Goal: Task Accomplishment & Management: Use online tool/utility

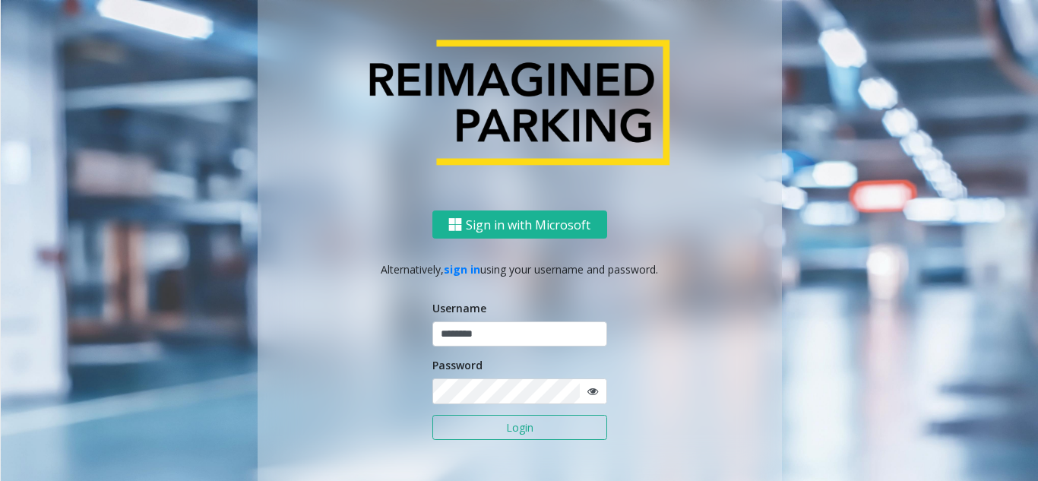
type input "********"
click at [591, 390] on icon at bounding box center [592, 391] width 11 height 11
click at [554, 425] on button "Login" at bounding box center [519, 428] width 175 height 26
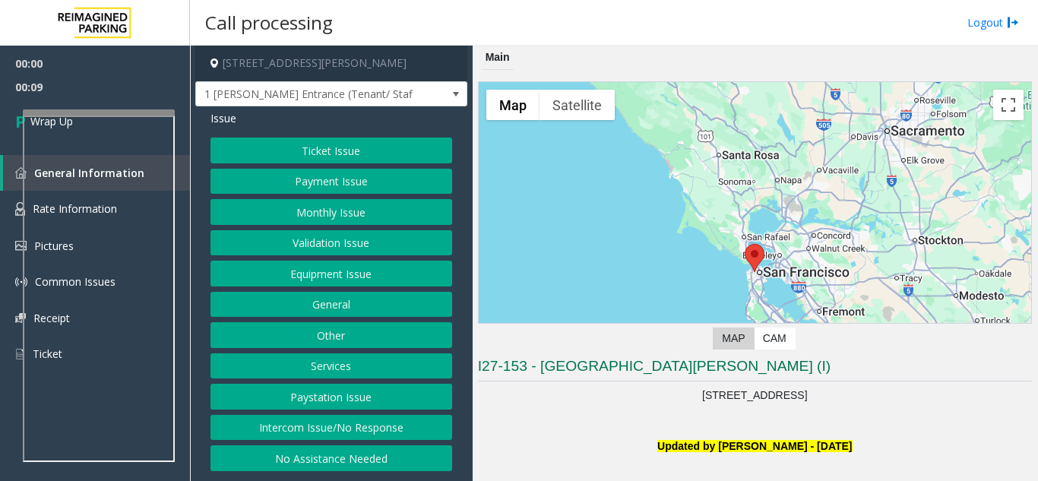
click at [299, 431] on button "Intercom Issue/No Response" at bounding box center [331, 428] width 242 height 26
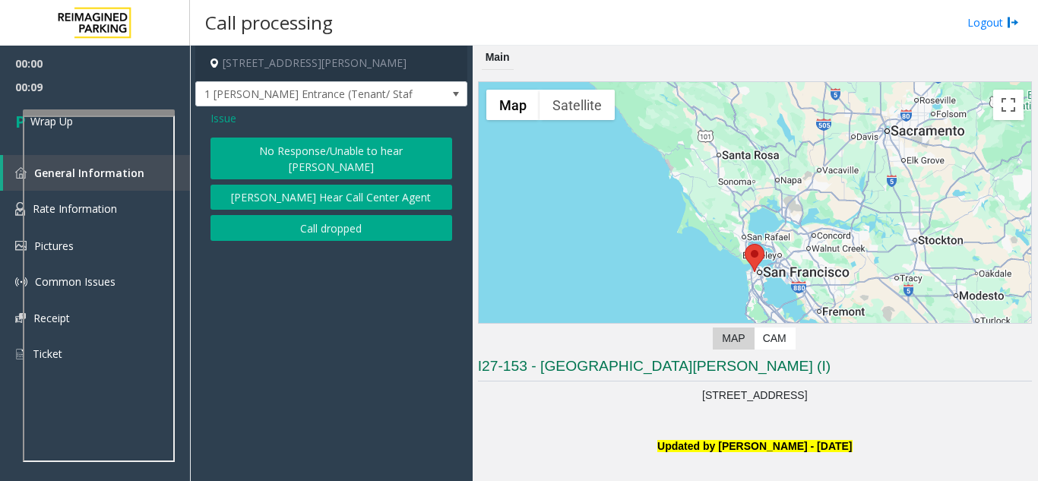
click at [318, 216] on button "Call dropped" at bounding box center [331, 228] width 242 height 26
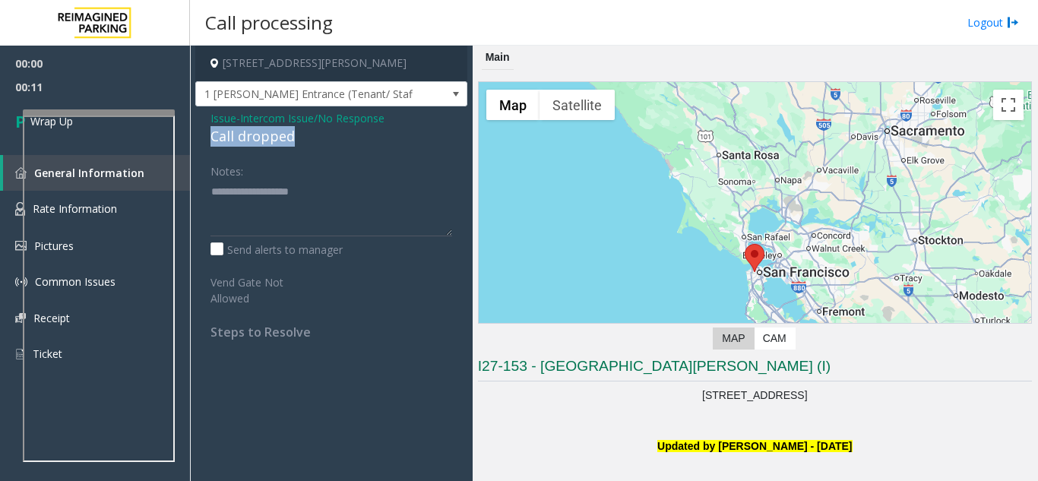
drag, startPoint x: 194, startPoint y: 134, endPoint x: 308, endPoint y: 133, distance: 113.2
click at [308, 133] on app-call-processing-form "[STREET_ADDRESS][PERSON_NAME] [PERSON_NAME] Entrance (Tenant/ Staff) Issue - In…" at bounding box center [331, 263] width 283 height 435
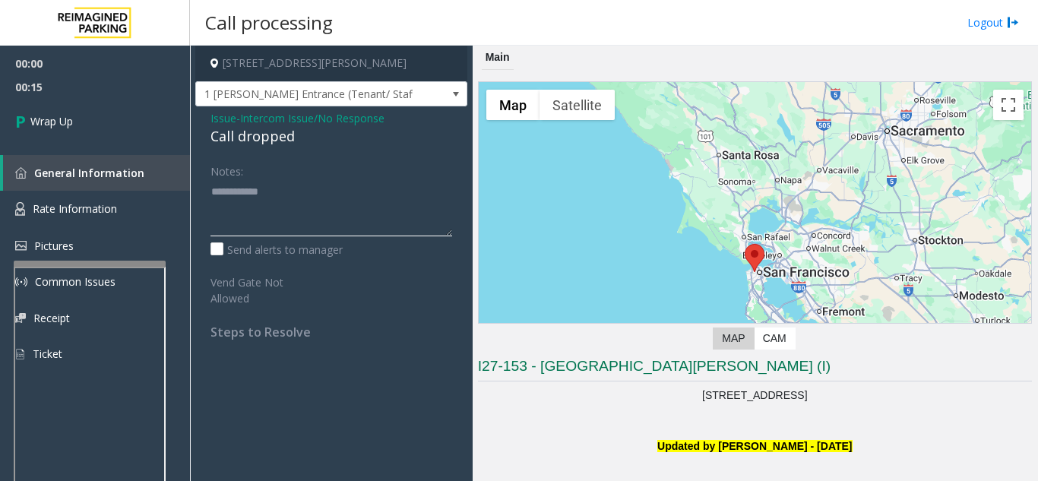
click at [85, 265] on div at bounding box center [90, 264] width 152 height 6
type textarea "**********"
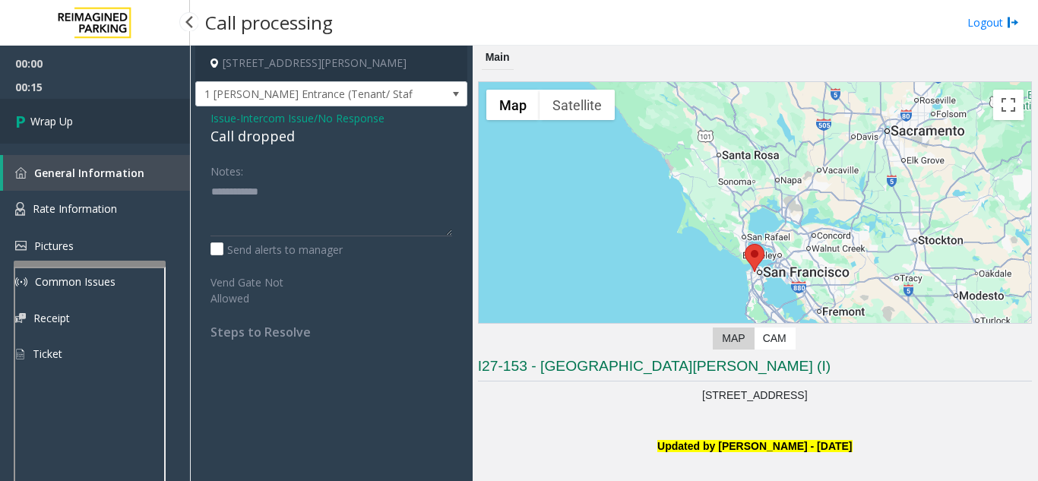
click at [101, 125] on link "Wrap Up" at bounding box center [95, 121] width 190 height 45
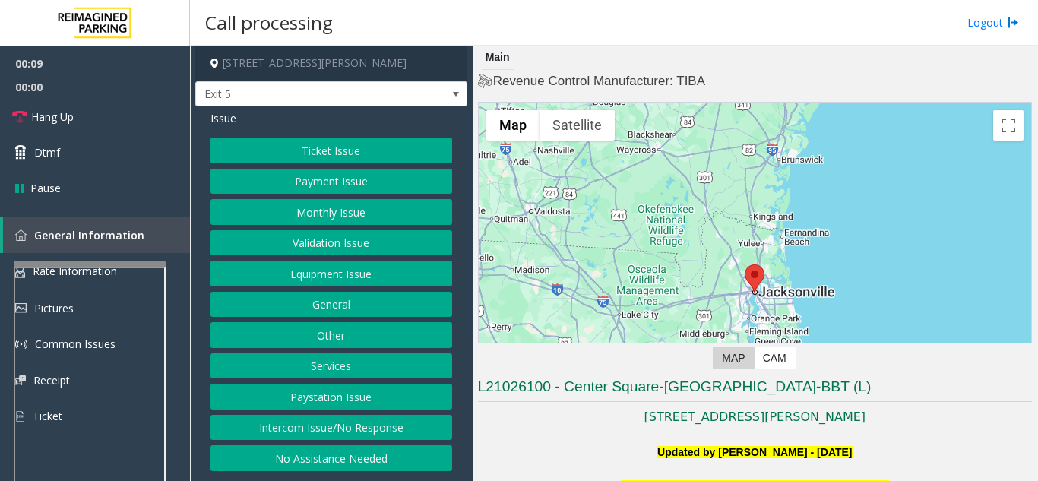
scroll to position [380, 0]
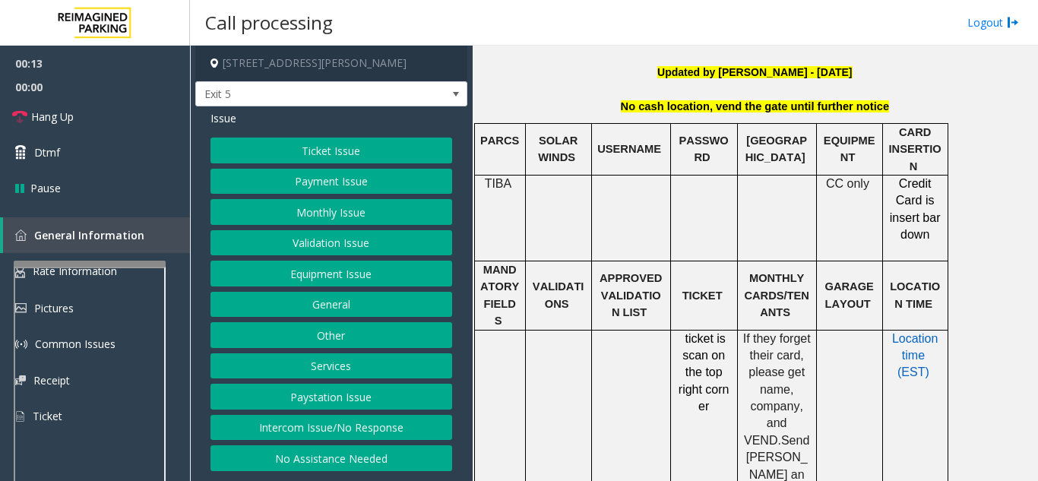
click at [357, 430] on button "Intercom Issue/No Response" at bounding box center [331, 428] width 242 height 26
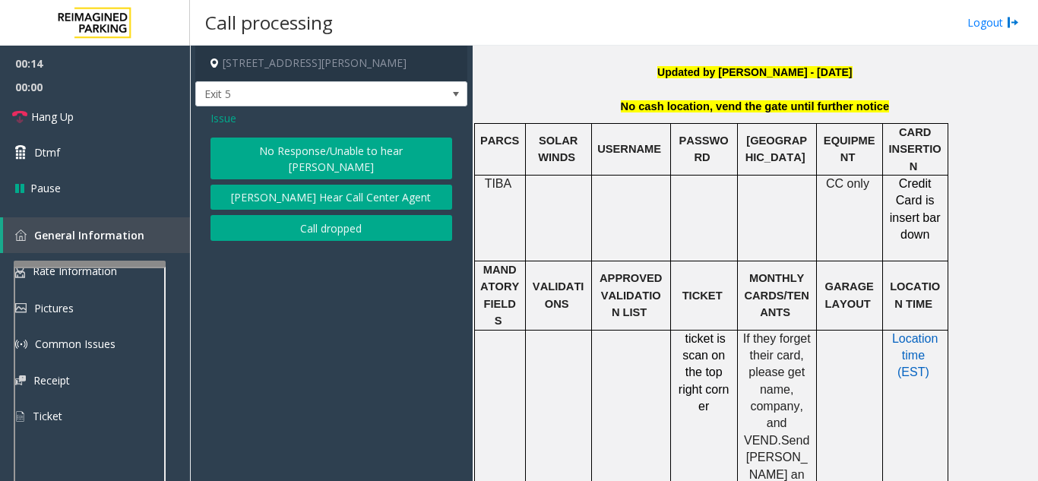
click at [336, 154] on button "No Response/Unable to hear [PERSON_NAME]" at bounding box center [331, 158] width 242 height 42
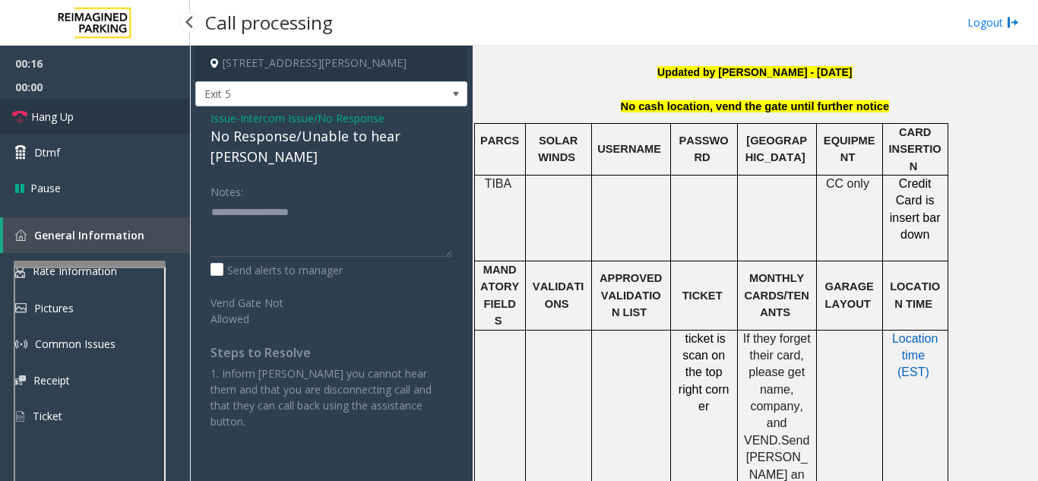
click at [138, 118] on link "Hang Up" at bounding box center [95, 117] width 190 height 36
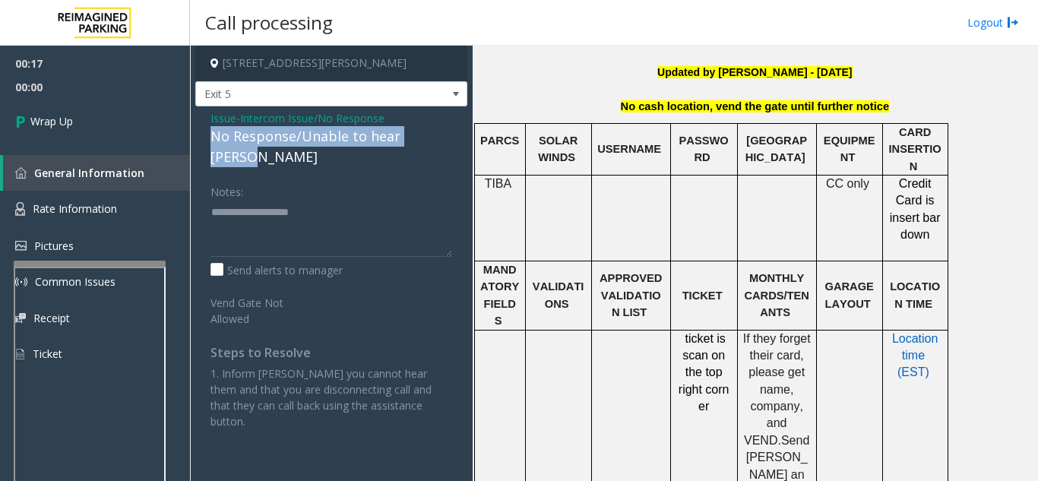
drag, startPoint x: 204, startPoint y: 137, endPoint x: 443, endPoint y: 138, distance: 238.5
click at [443, 138] on div "Issue - Intercom Issue/No Response No Response/Unable to hear [PERSON_NAME] Not…" at bounding box center [331, 275] width 272 height 338
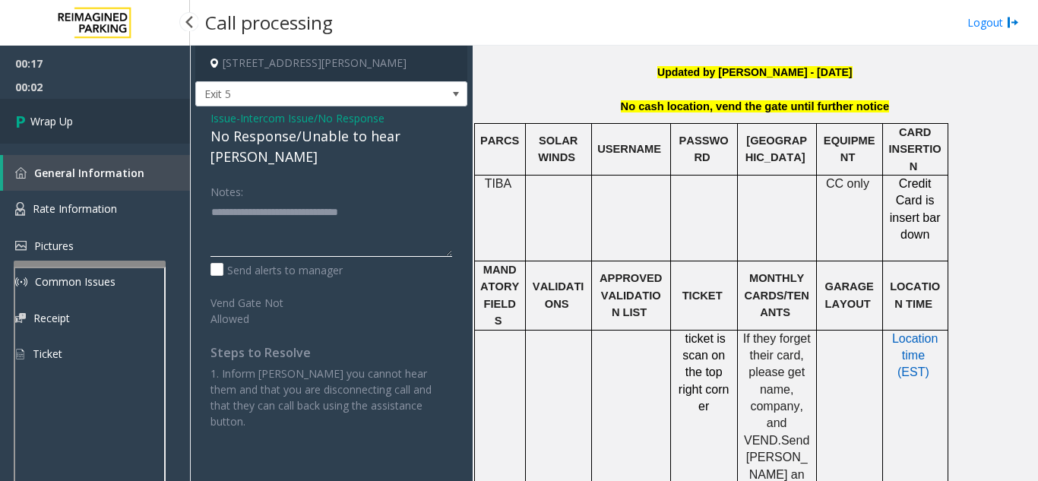
type textarea "**********"
click at [112, 105] on link "Wrap Up" at bounding box center [95, 121] width 190 height 45
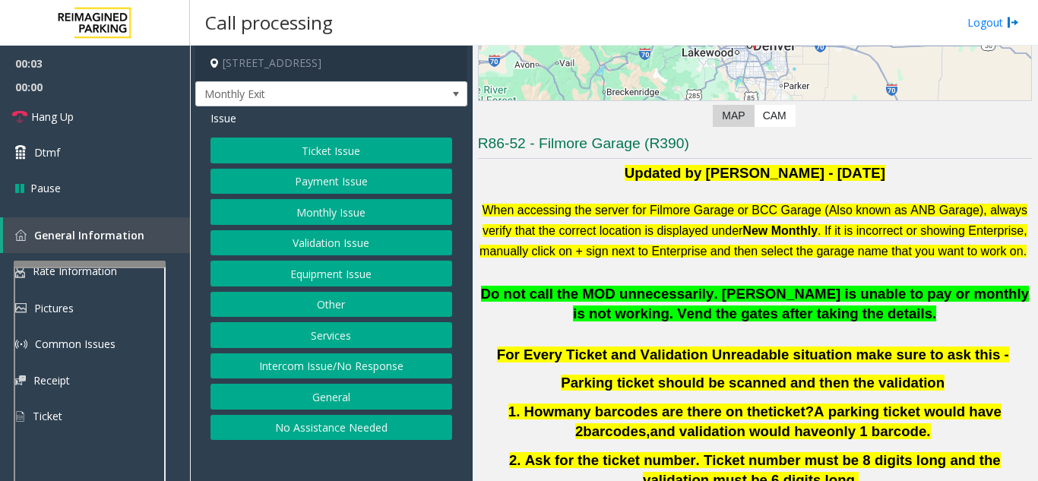
scroll to position [228, 0]
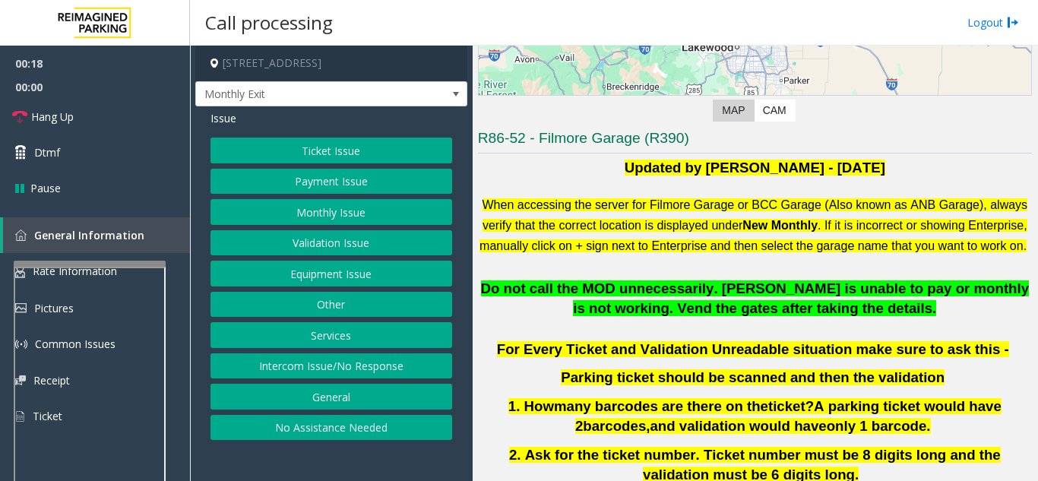
click at [362, 372] on button "Intercom Issue/No Response" at bounding box center [331, 366] width 242 height 26
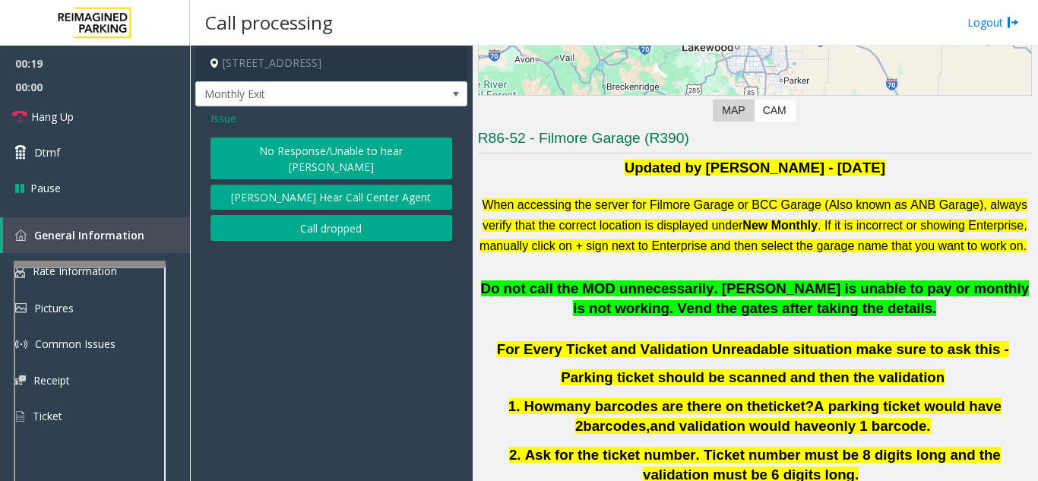
click at [311, 152] on button "No Response/Unable to hear [PERSON_NAME]" at bounding box center [331, 158] width 242 height 42
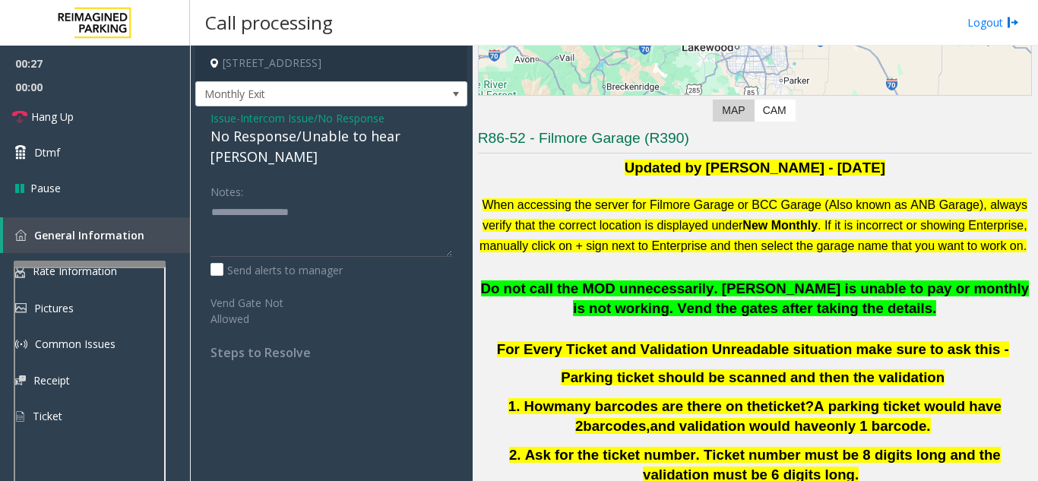
click at [226, 116] on span "Issue" at bounding box center [223, 118] width 26 height 16
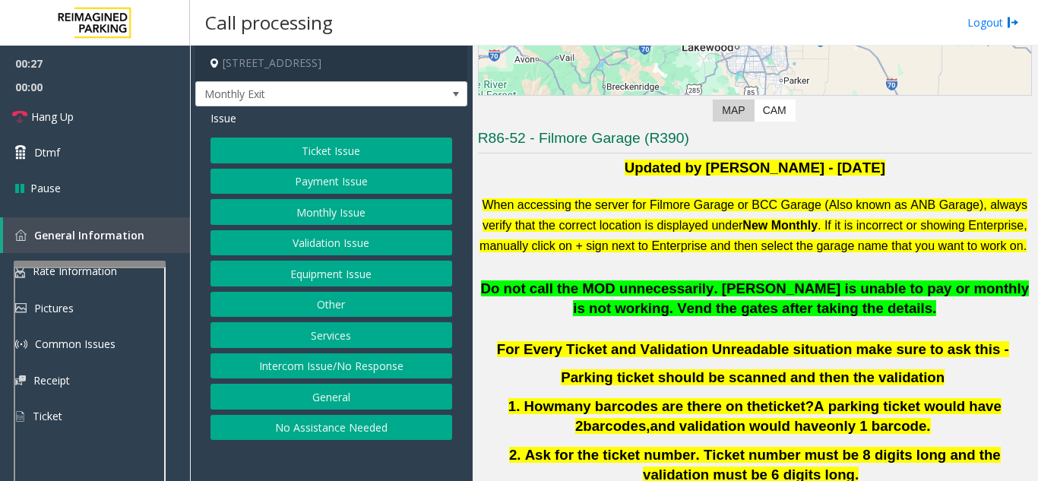
click at [285, 273] on button "Equipment Issue" at bounding box center [331, 274] width 242 height 26
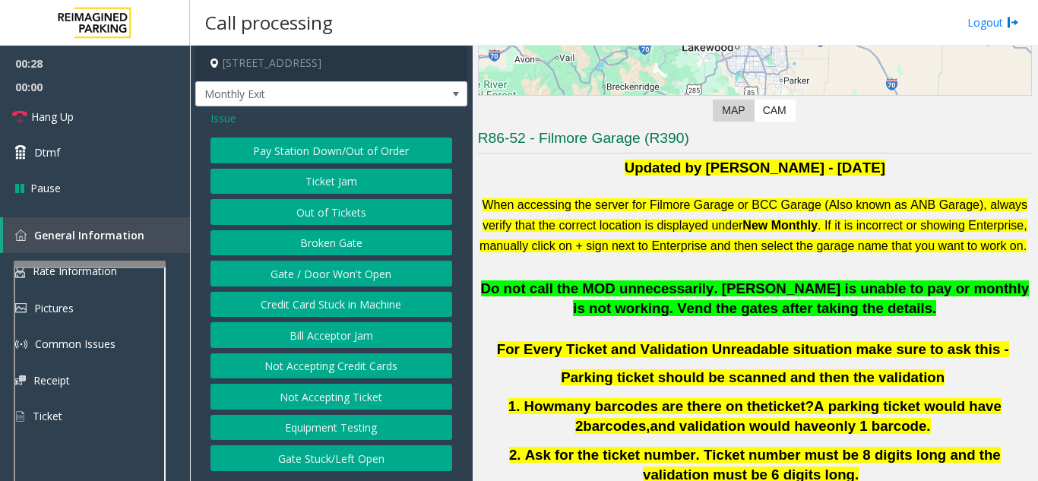
click at [285, 273] on button "Gate / Door Won't Open" at bounding box center [331, 274] width 242 height 26
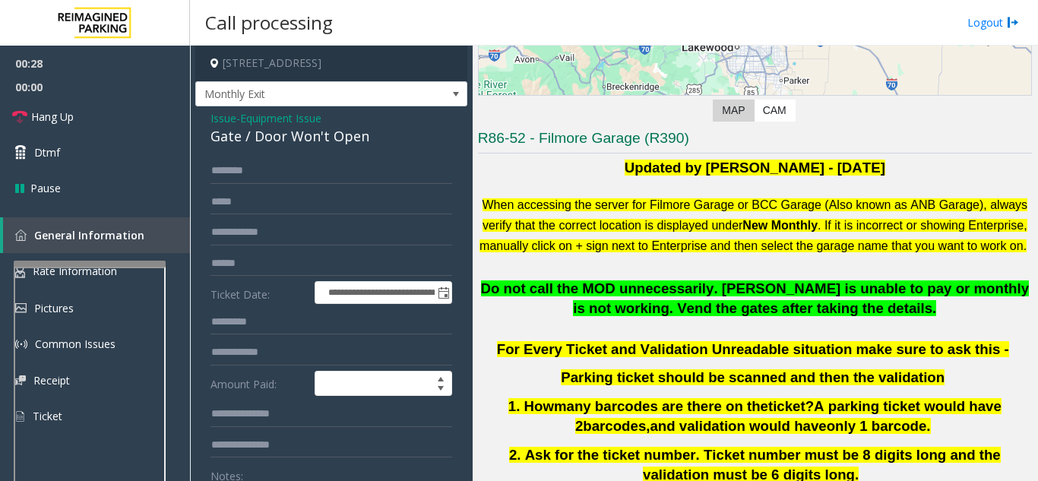
scroll to position [76, 0]
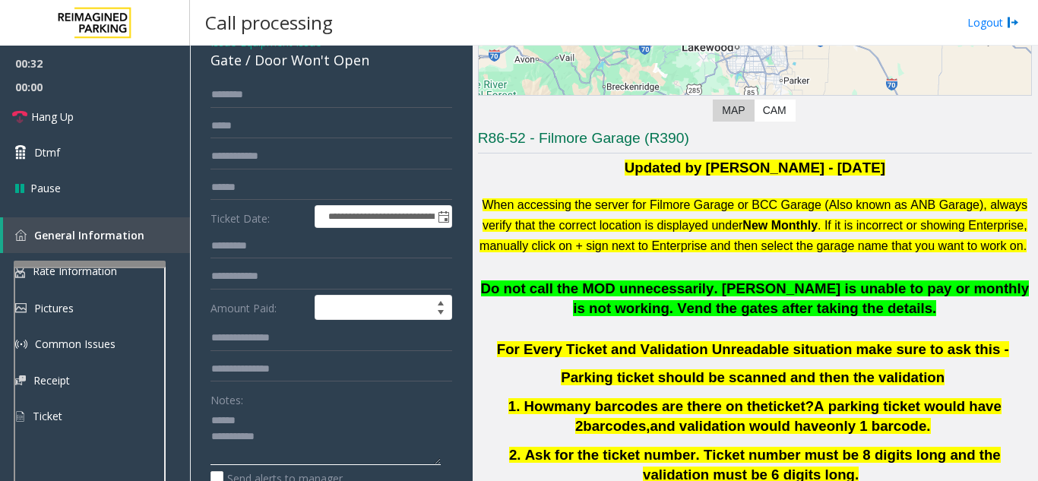
click at [286, 419] on textarea at bounding box center [325, 436] width 230 height 57
drag, startPoint x: 251, startPoint y: 61, endPoint x: 379, endPoint y: 64, distance: 127.6
click at [379, 64] on div "Gate / Door Won't Open" at bounding box center [331, 60] width 242 height 21
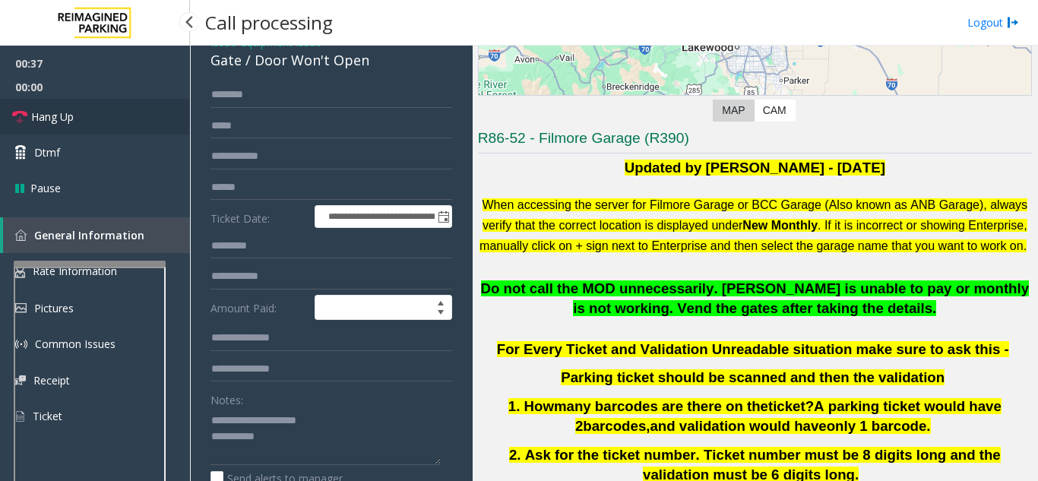
click at [140, 107] on link "Hang Up" at bounding box center [95, 117] width 190 height 36
click at [335, 447] on textarea at bounding box center [325, 436] width 230 height 57
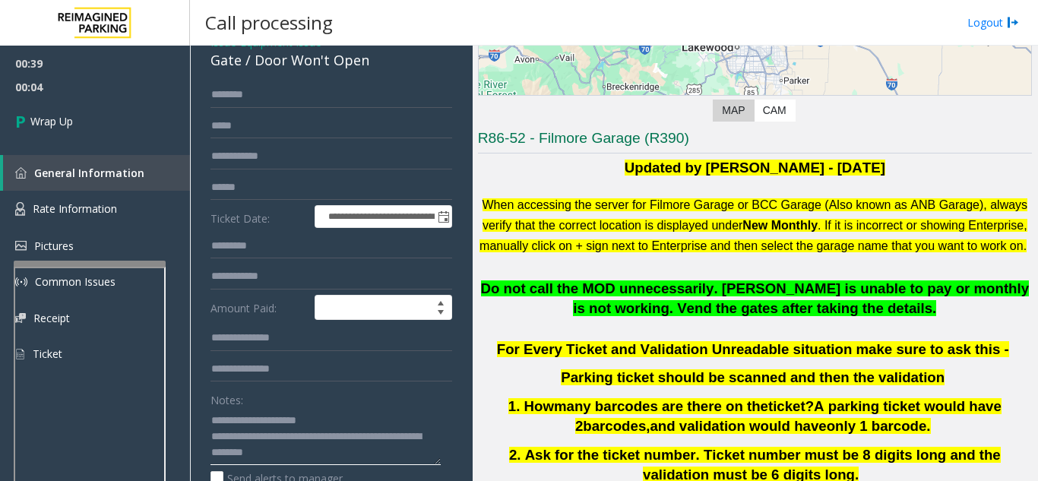
type textarea "**********"
click at [381, 385] on form "**********" at bounding box center [331, 310] width 242 height 457
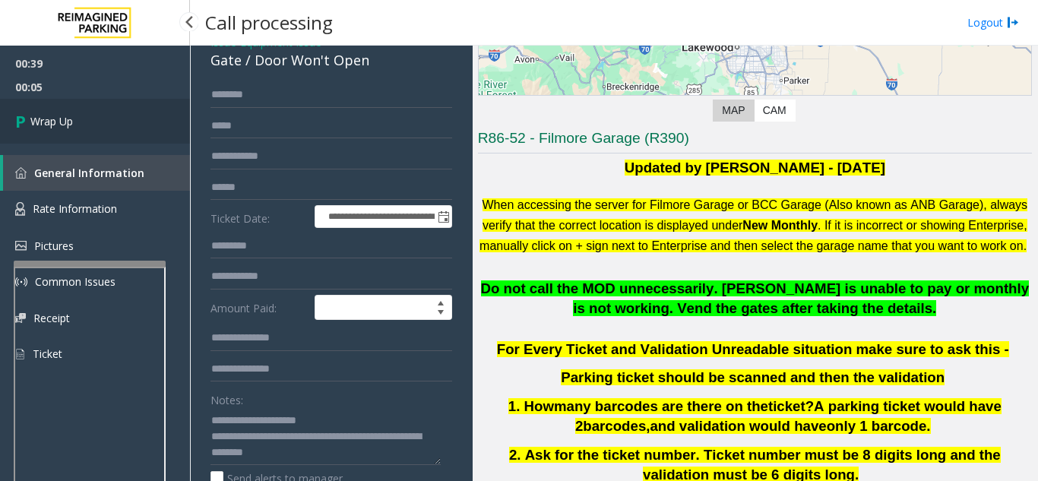
click at [93, 114] on link "Wrap Up" at bounding box center [95, 121] width 190 height 45
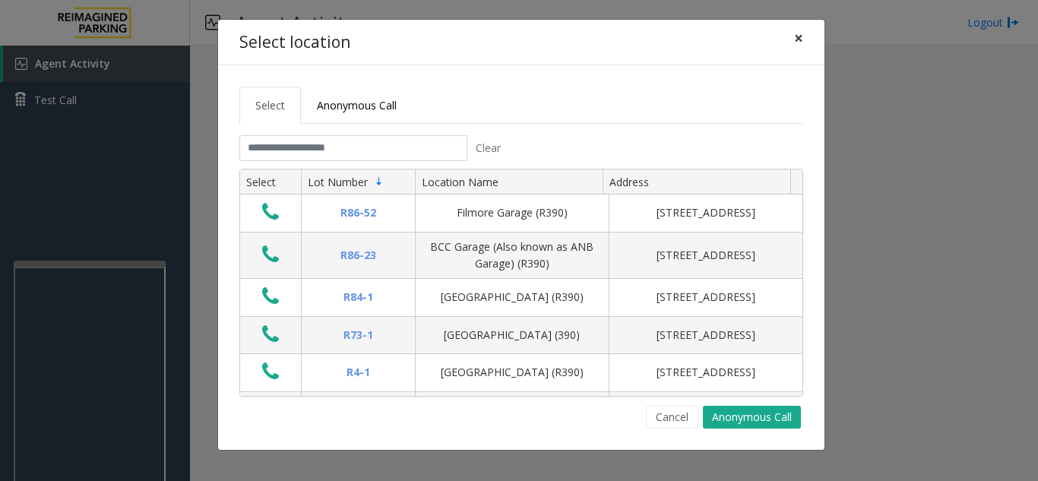
click at [798, 42] on span "×" at bounding box center [798, 37] width 9 height 21
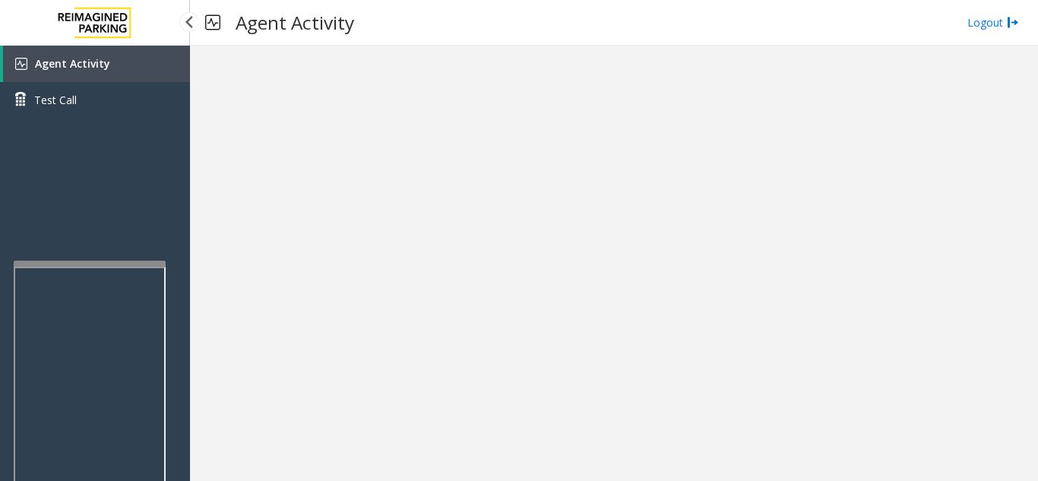
click at [126, 74] on link "Agent Activity" at bounding box center [96, 64] width 187 height 36
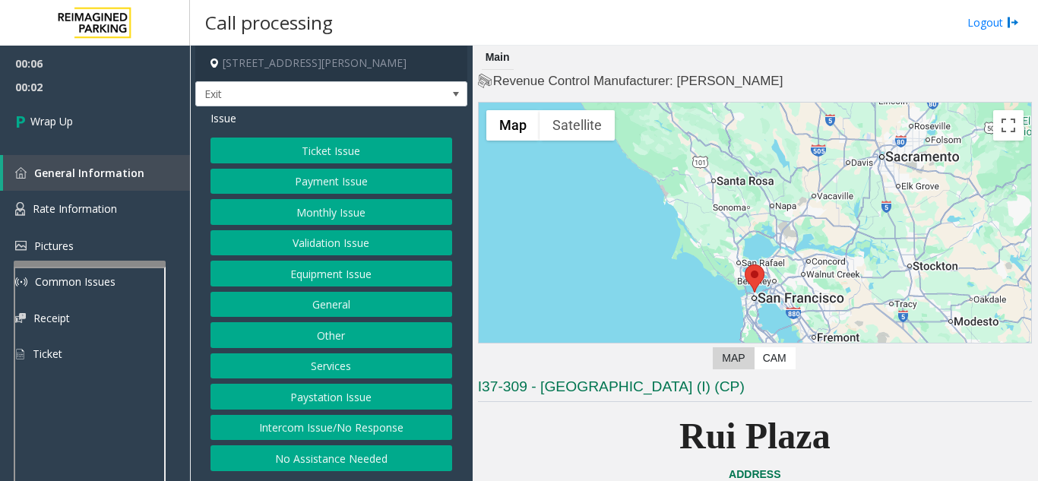
click at [351, 419] on button "Intercom Issue/No Response" at bounding box center [331, 428] width 242 height 26
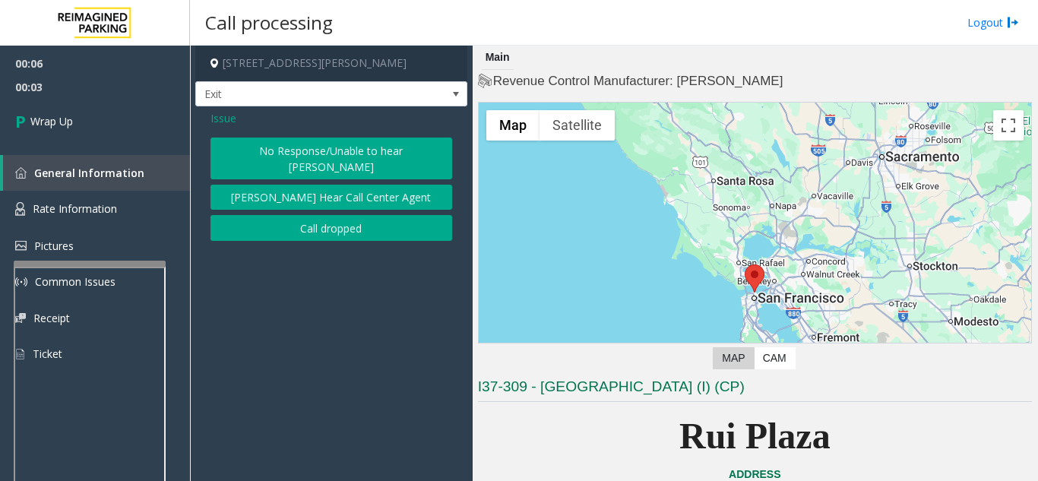
click at [330, 215] on button "Call dropped" at bounding box center [331, 228] width 242 height 26
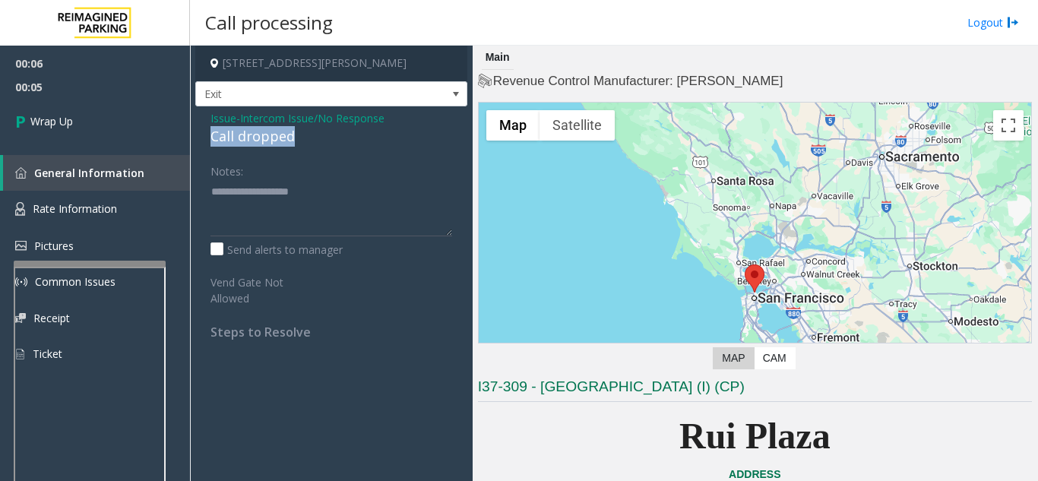
drag, startPoint x: 207, startPoint y: 138, endPoint x: 314, endPoint y: 131, distance: 107.4
click at [314, 131] on div "Issue - Intercom Issue/No Response Call dropped Notes: Send alerts to manager V…" at bounding box center [331, 230] width 272 height 248
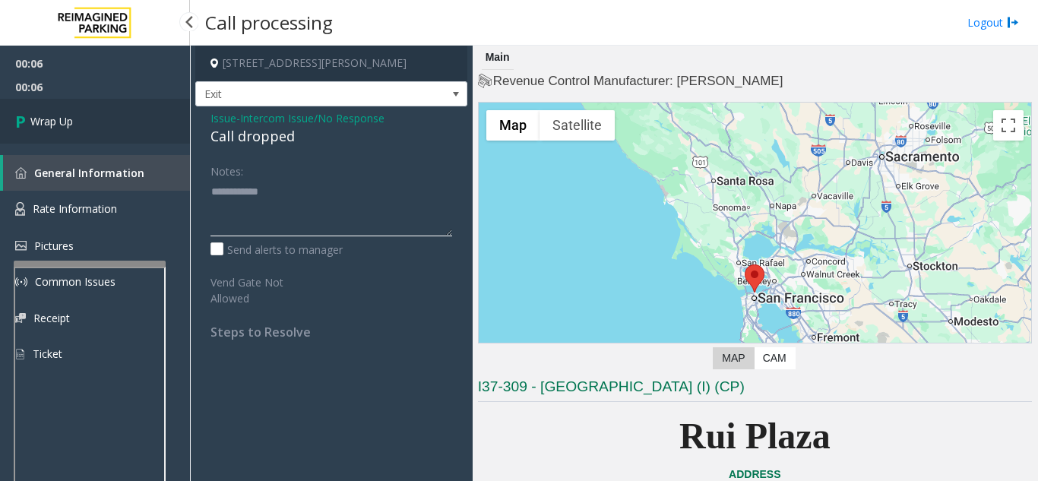
type textarea "**********"
click at [90, 141] on link "Wrap Up" at bounding box center [95, 121] width 190 height 45
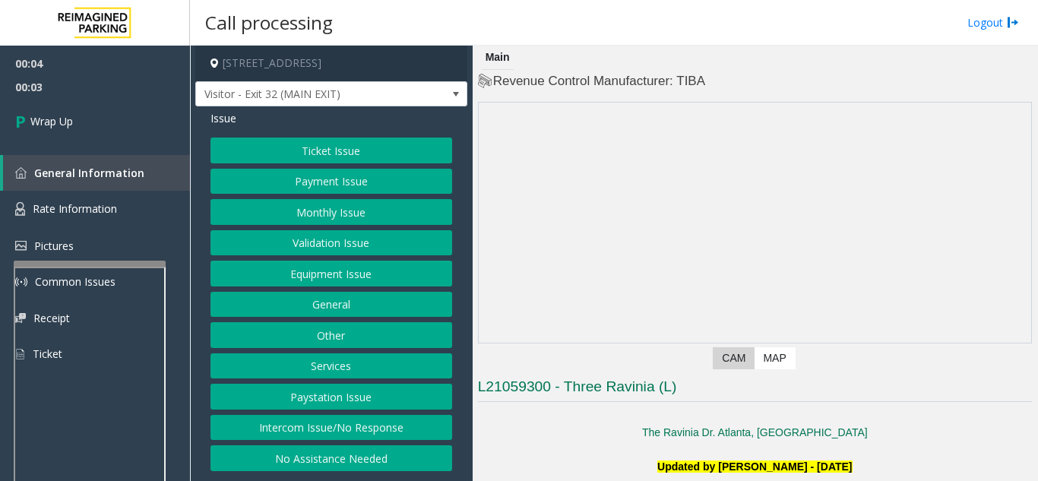
click at [409, 429] on button "Intercom Issue/No Response" at bounding box center [331, 428] width 242 height 26
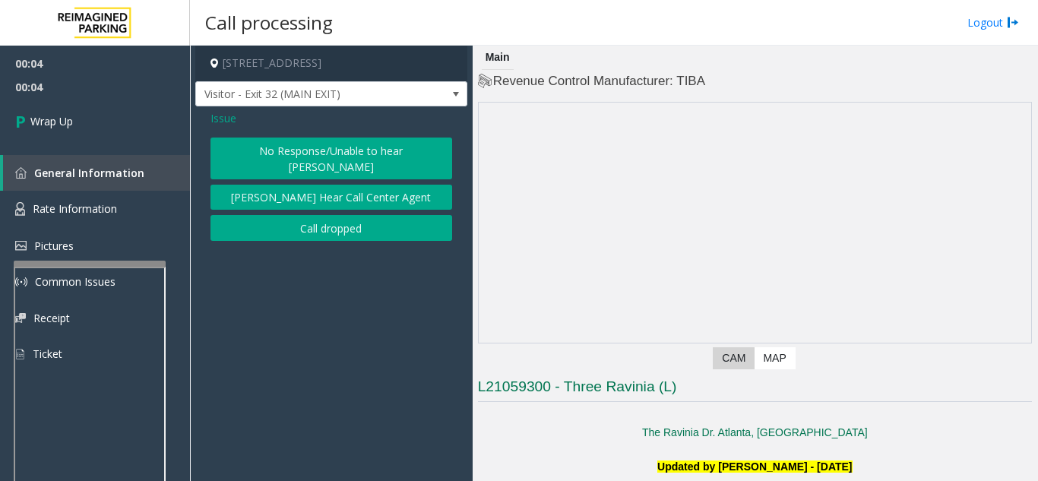
click at [349, 215] on button "Call dropped" at bounding box center [331, 228] width 242 height 26
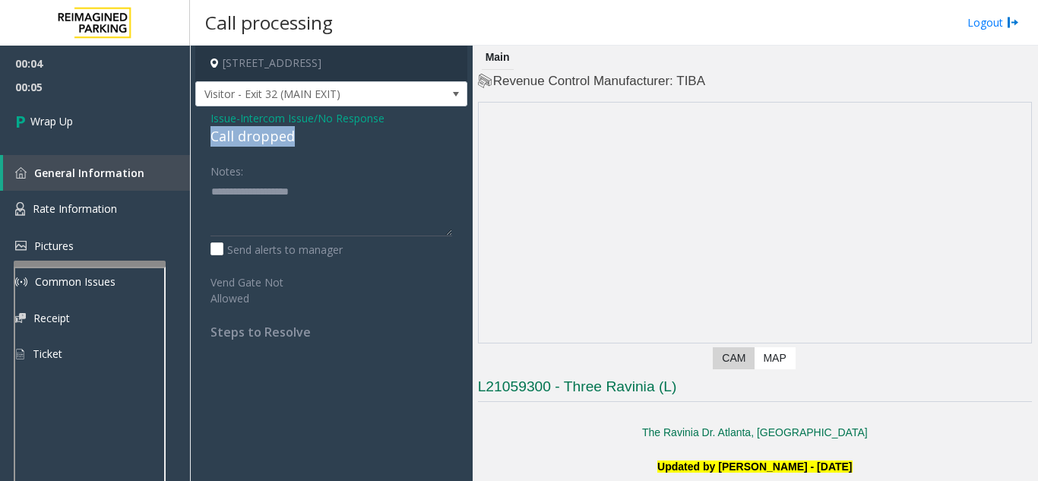
drag, startPoint x: 200, startPoint y: 132, endPoint x: 308, endPoint y: 137, distance: 108.7
click at [308, 137] on div "Issue - Intercom Issue/No Response Call dropped Notes: Send alerts to manager V…" at bounding box center [331, 230] width 272 height 248
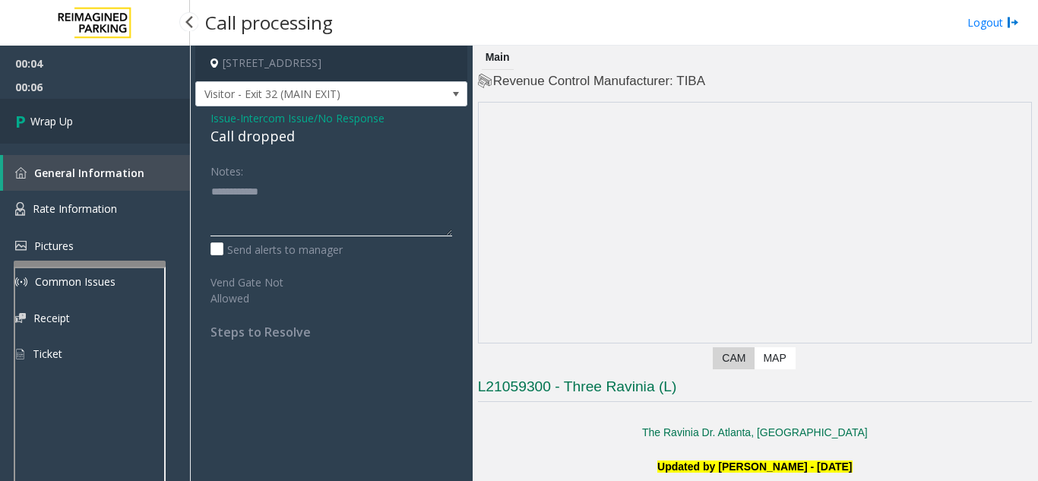
type textarea "**********"
click at [77, 119] on link "Wrap Up" at bounding box center [95, 121] width 190 height 45
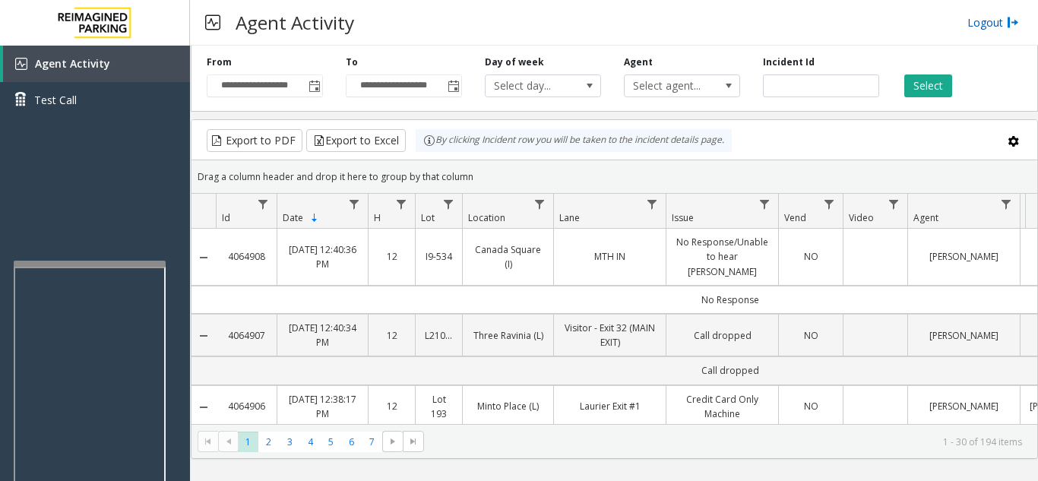
click at [978, 20] on link "Logout" at bounding box center [993, 22] width 52 height 16
